Goal: Information Seeking & Learning: Learn about a topic

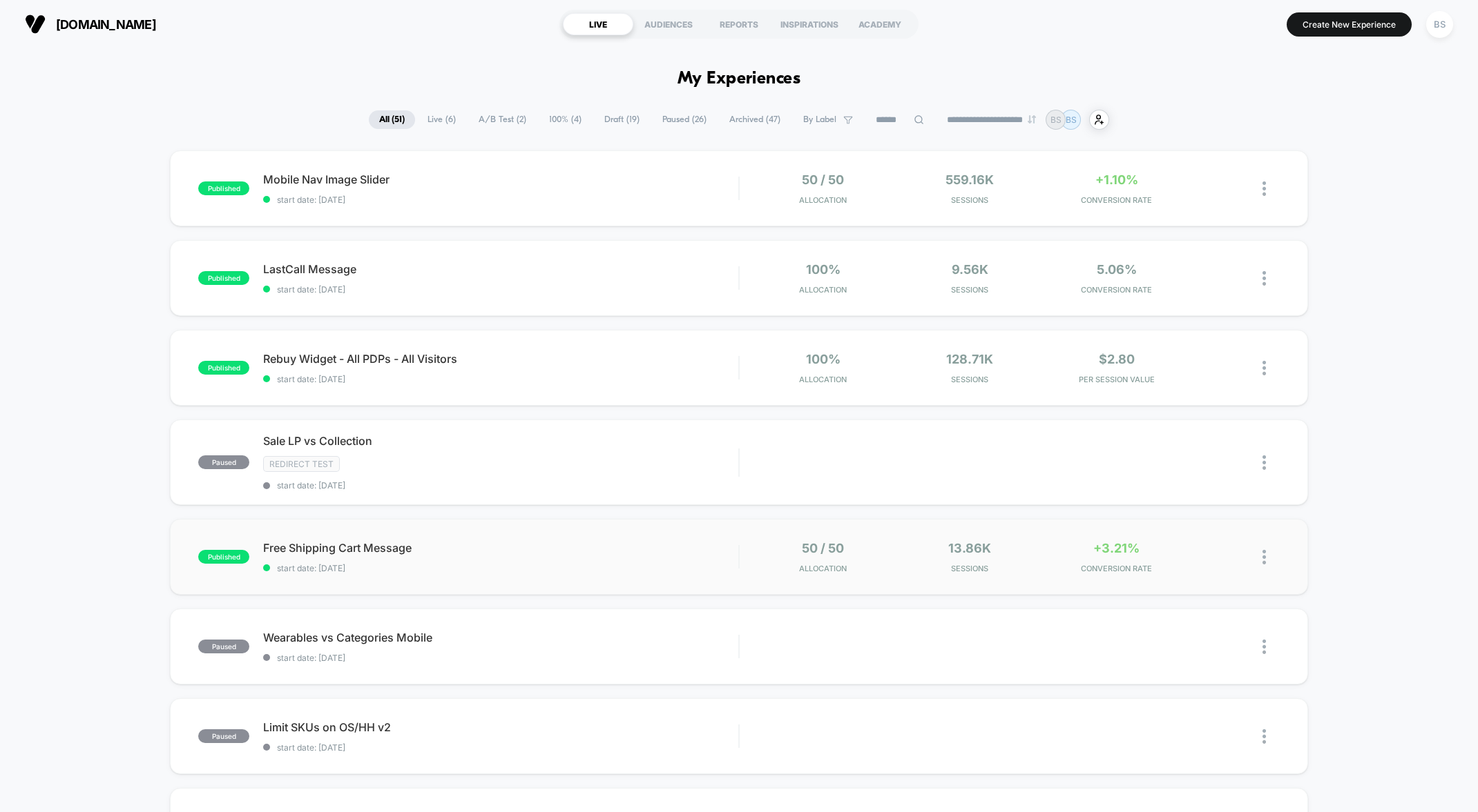
click at [739, 555] on div at bounding box center [739, 557] width 1 height 23
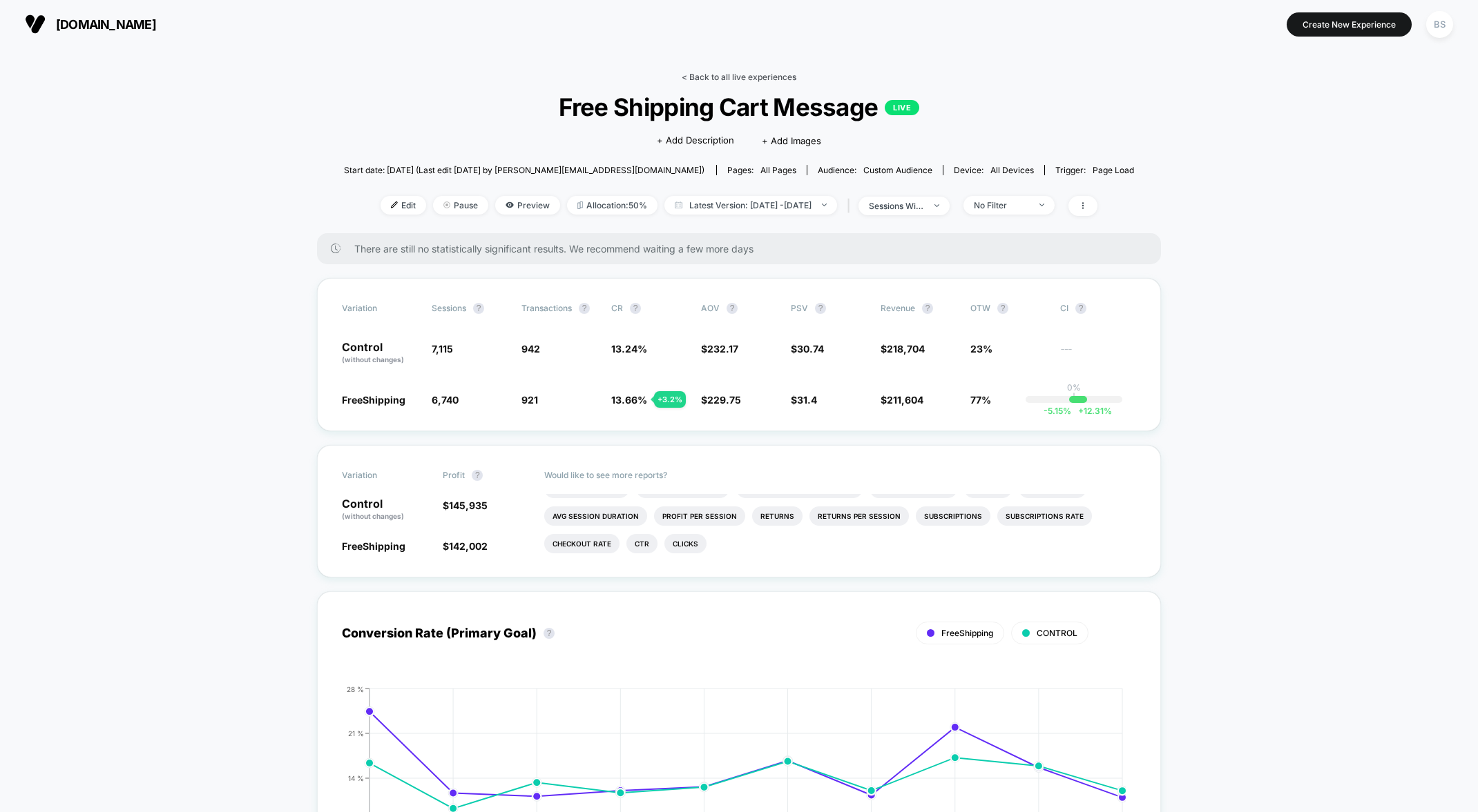
click at [731, 80] on link "< Back to all live experiences" at bounding box center [739, 77] width 114 height 10
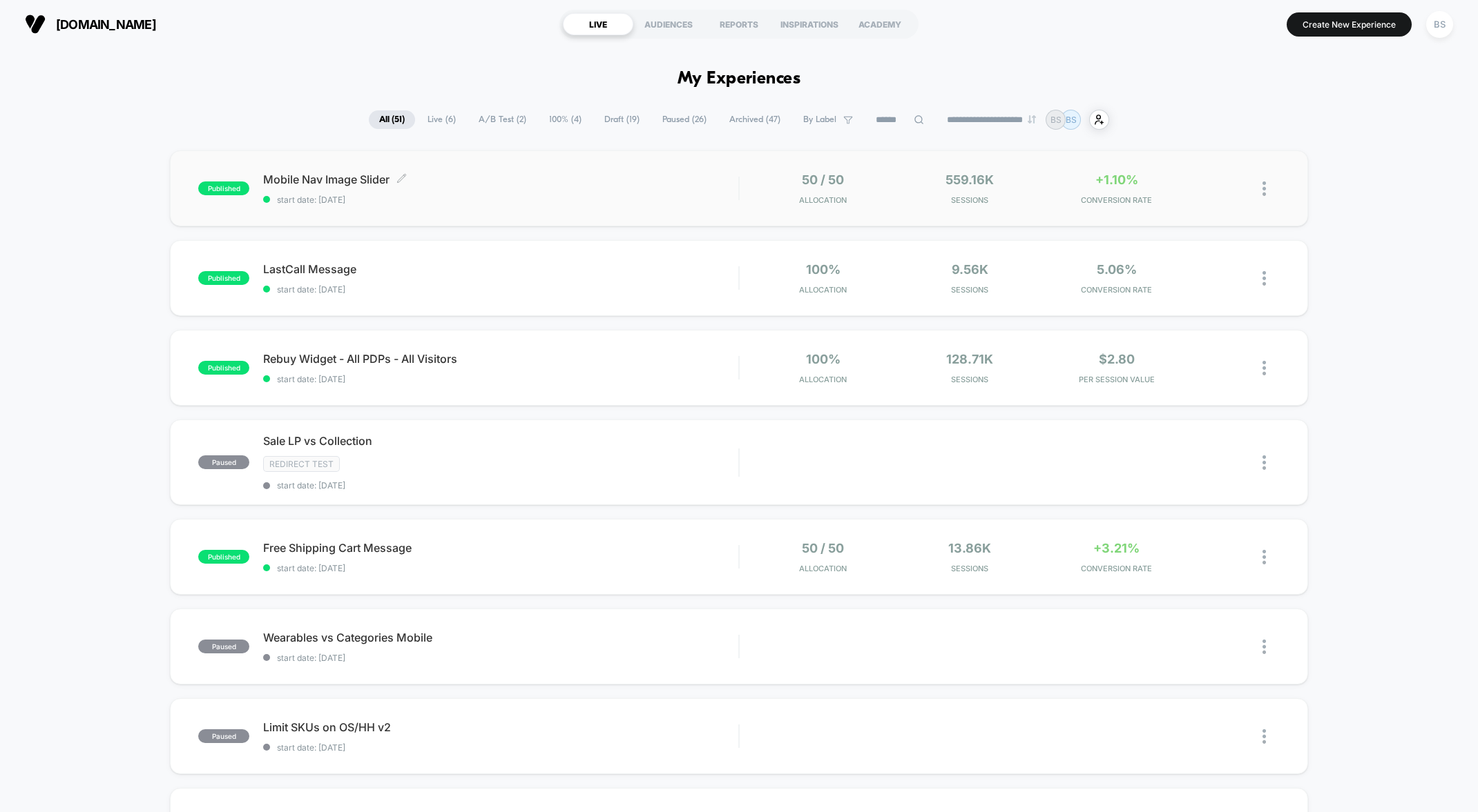
click at [650, 202] on span "start date: [DATE]" at bounding box center [501, 200] width 475 height 10
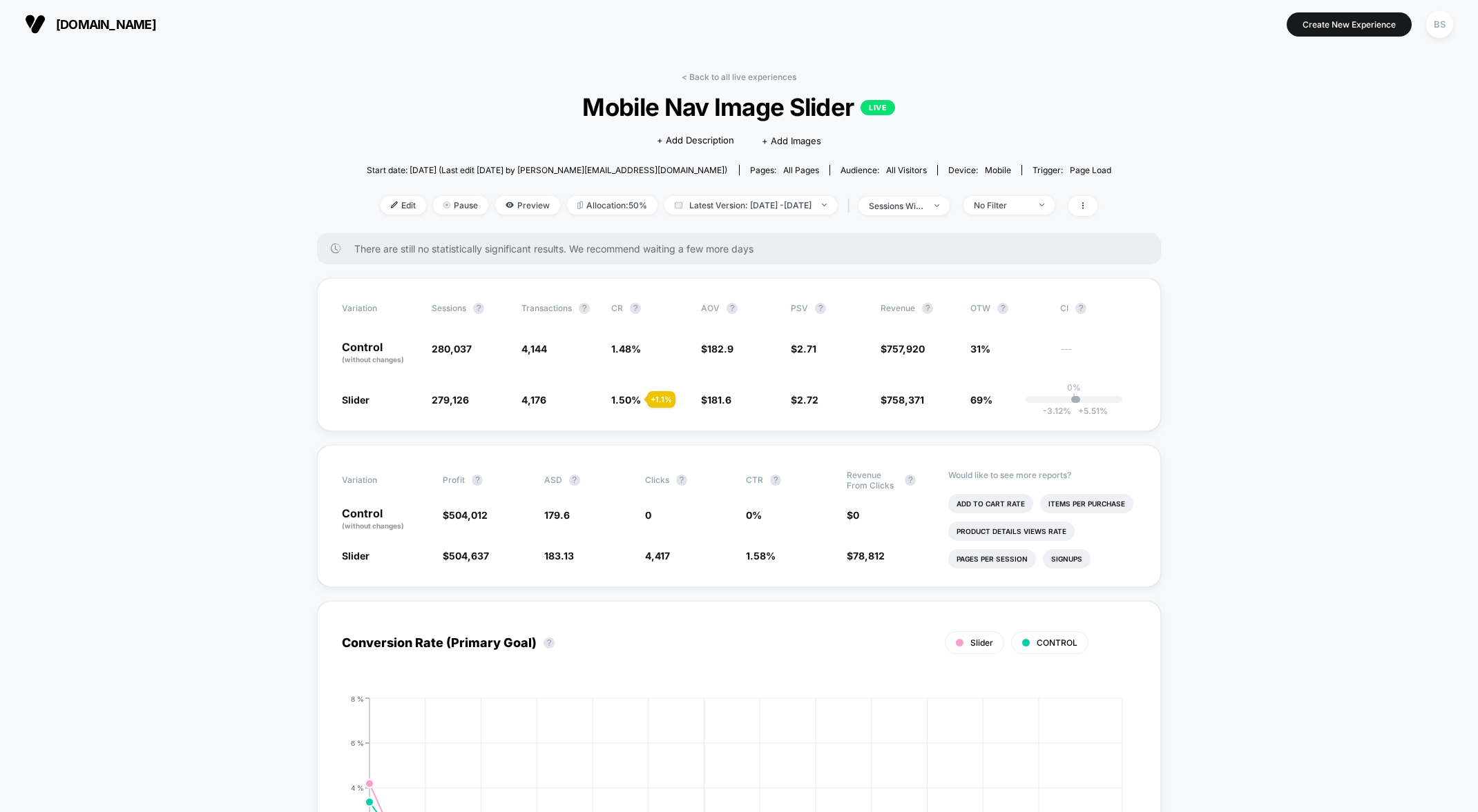
click at [717, 76] on link "< Back to all live experiences" at bounding box center [739, 77] width 114 height 10
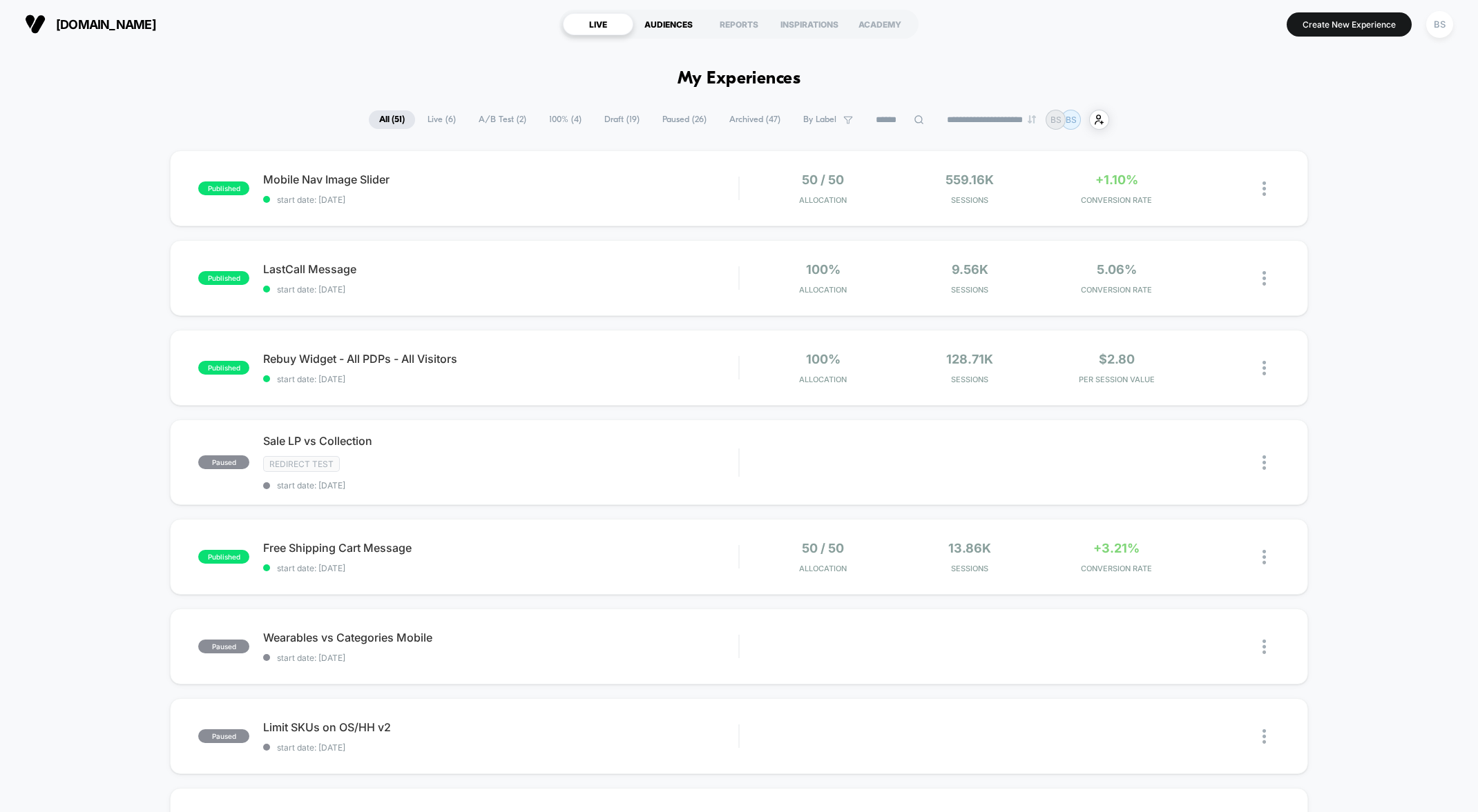
click at [679, 22] on div "AUDIENCES" at bounding box center [668, 24] width 70 height 22
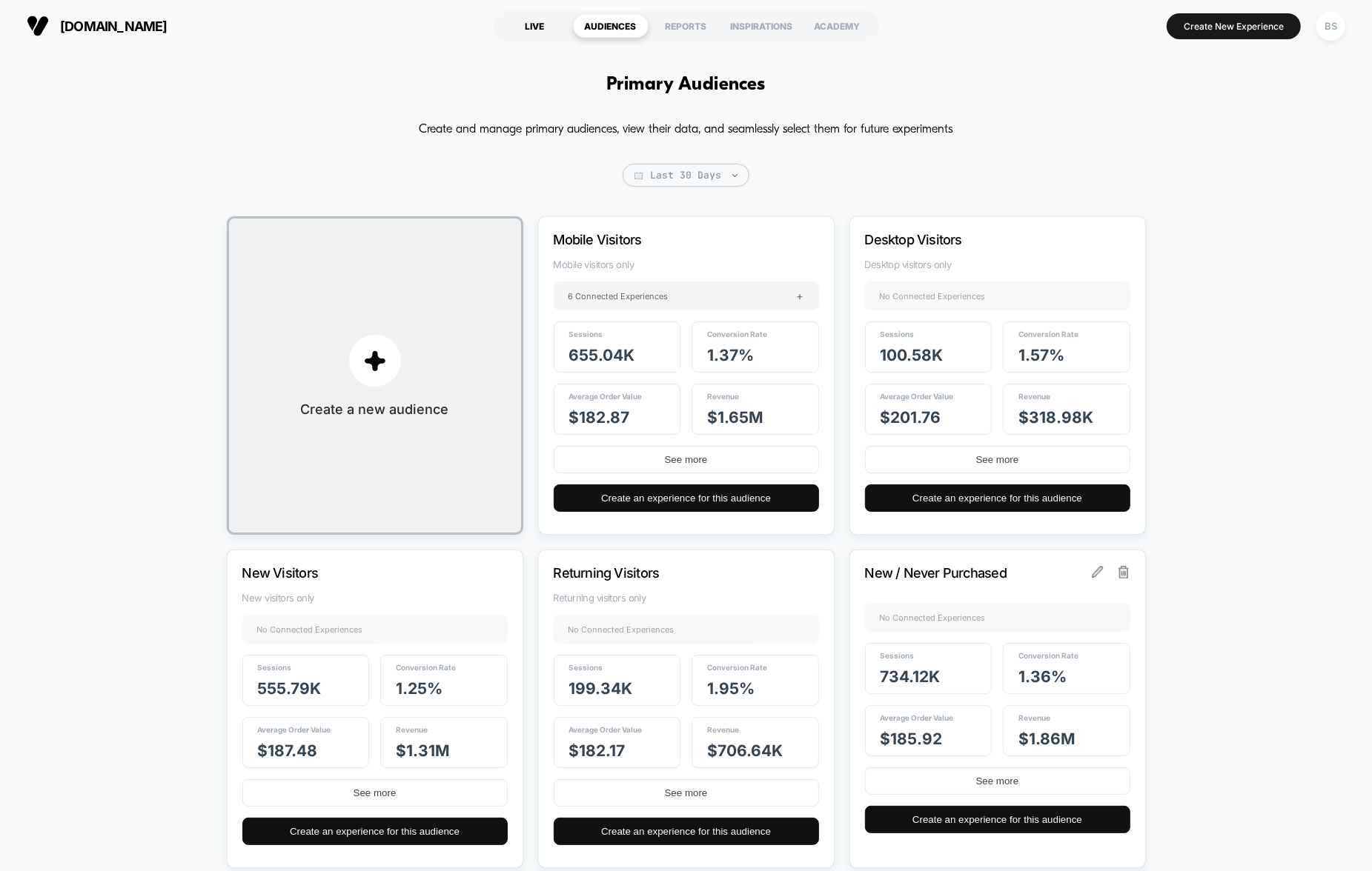
click at [547, 13] on section "LIVE AUDIENCES REPORTS INSPIRATIONS ACADEMY" at bounding box center [686, 26] width 435 height 37
click at [547, 31] on div "LIVE" at bounding box center [534, 26] width 75 height 24
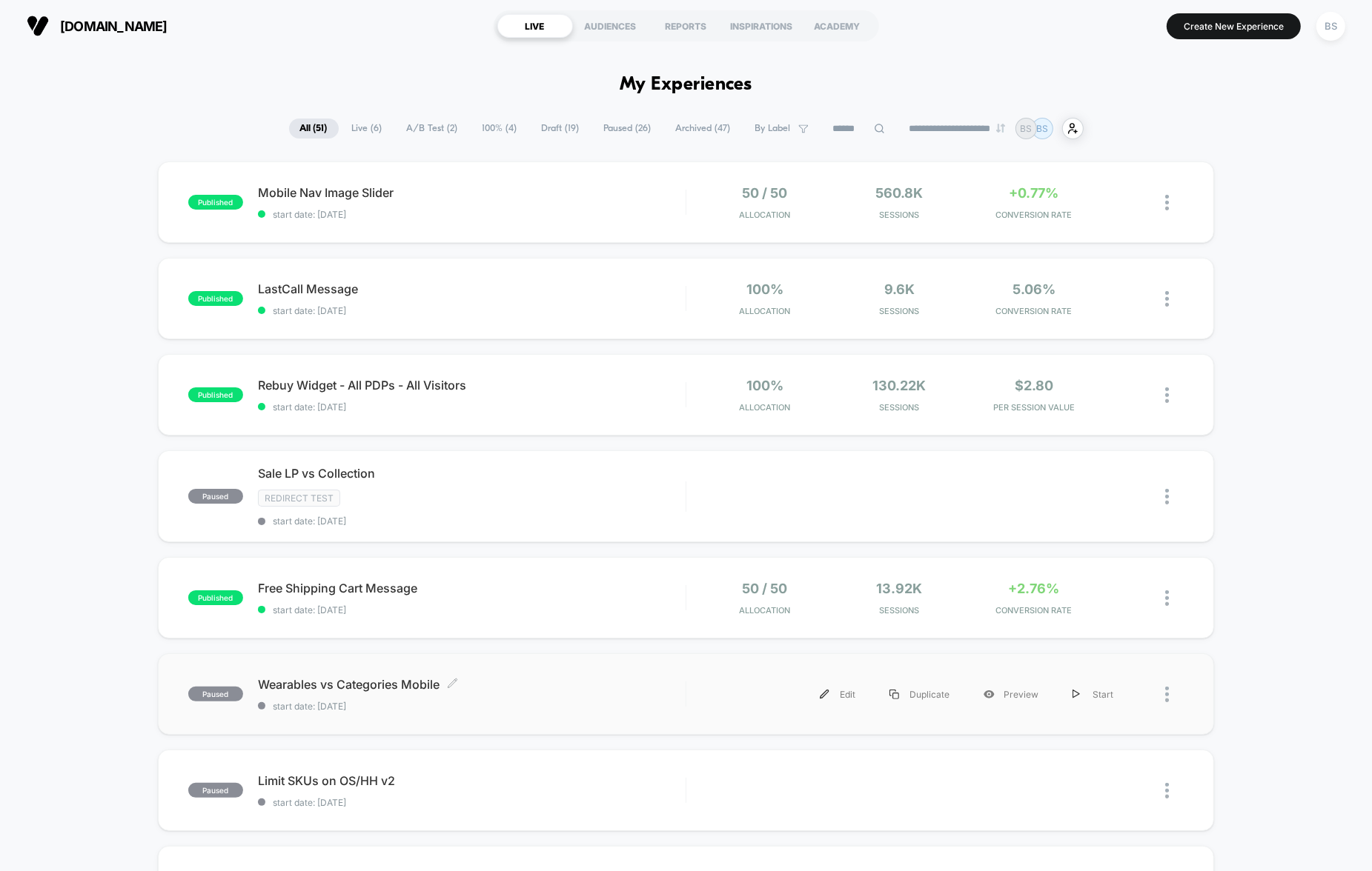
drag, startPoint x: 607, startPoint y: 610, endPoint x: 573, endPoint y: 688, distance: 85.1
click at [573, 688] on div "published Mobile Nav Image Slider start date: [DATE] 50 / 50 Allocation 560.8k …" at bounding box center [686, 774] width 1372 height 1226
click at [433, 132] on span "A/B Test ( 2 )" at bounding box center [432, 129] width 73 height 20
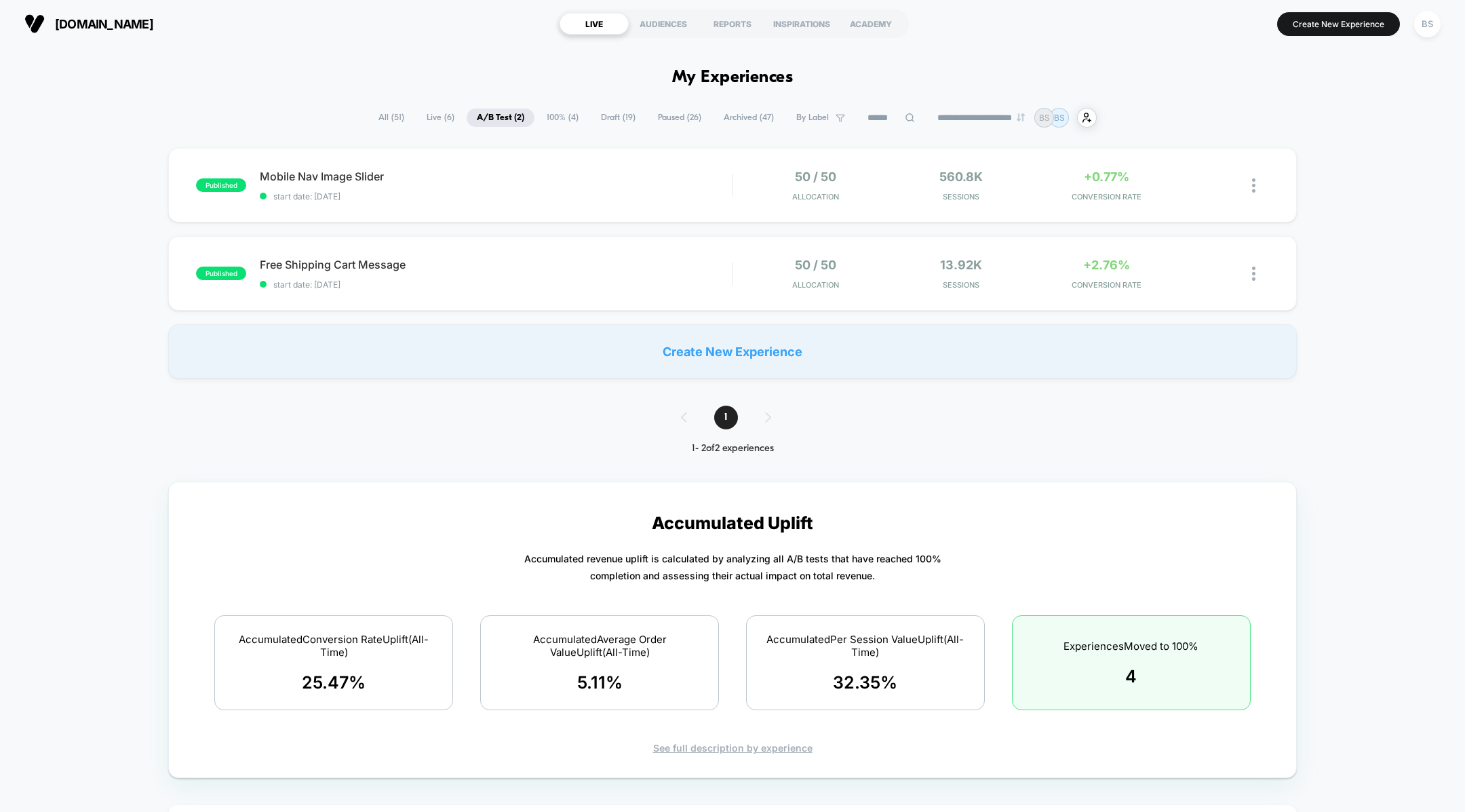
click at [379, 122] on span "All ( 51 )" at bounding box center [391, 118] width 46 height 18
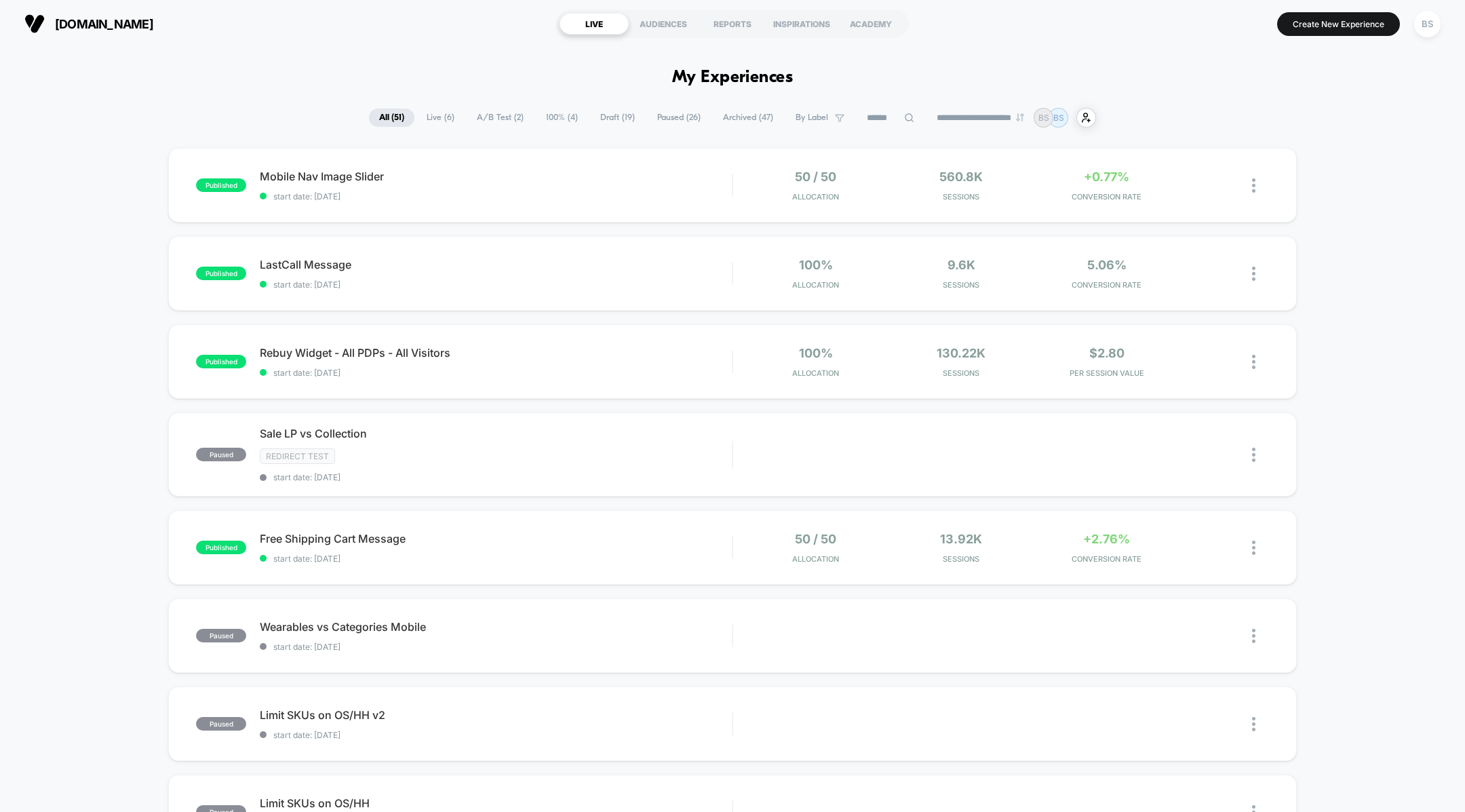
click at [438, 112] on span "Live ( 6 )" at bounding box center [440, 118] width 48 height 18
